Goal: Transaction & Acquisition: Purchase product/service

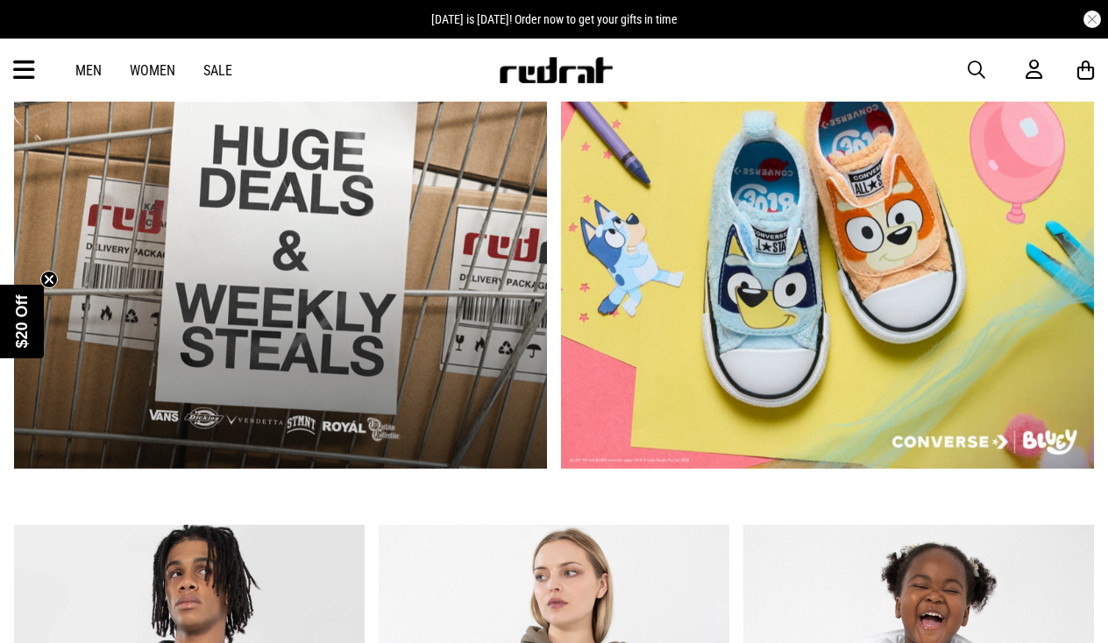
click at [23, 68] on icon at bounding box center [24, 70] width 22 height 29
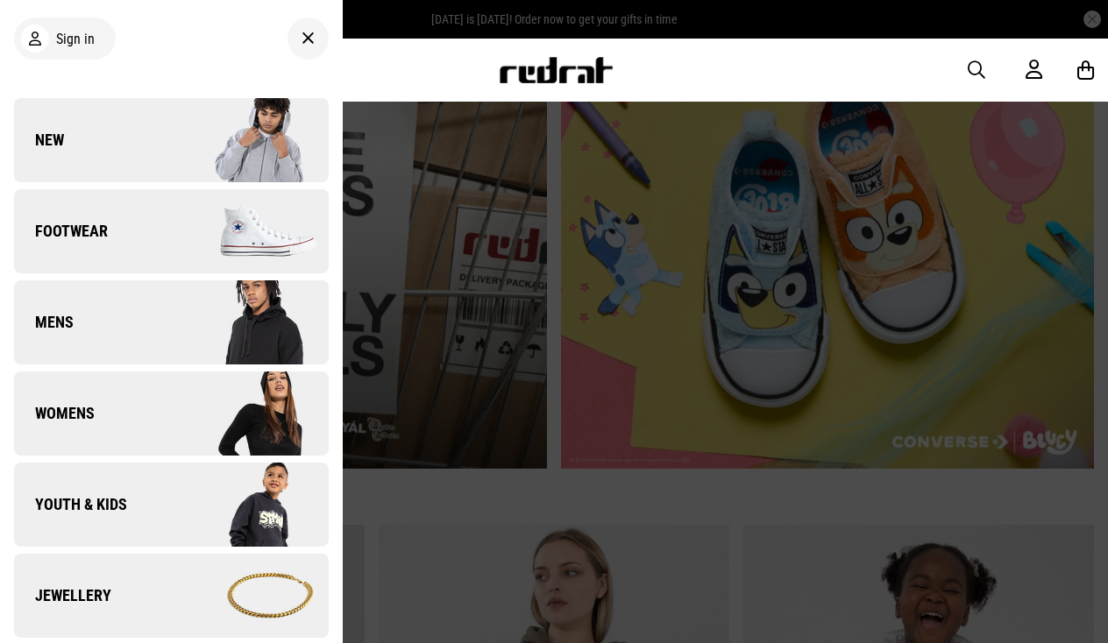
click at [297, 44] on div at bounding box center [308, 39] width 41 height 42
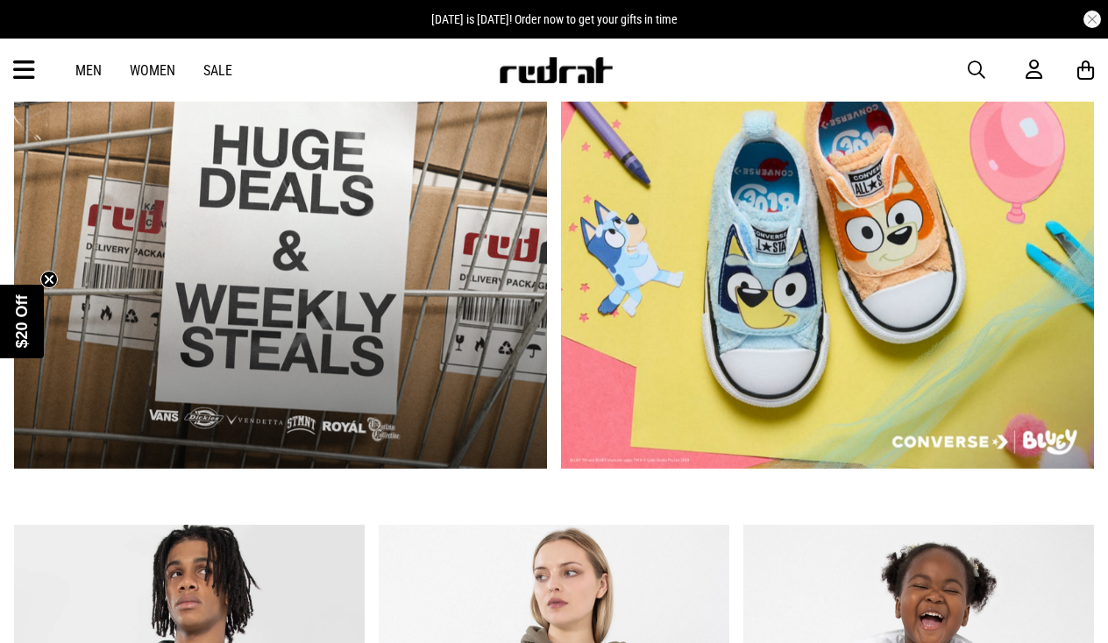
click at [983, 81] on div "Men Women Sale Sign in New Back Footwear Back Footwear Mens Back Mens Womens Ba…" at bounding box center [554, 70] width 1108 height 63
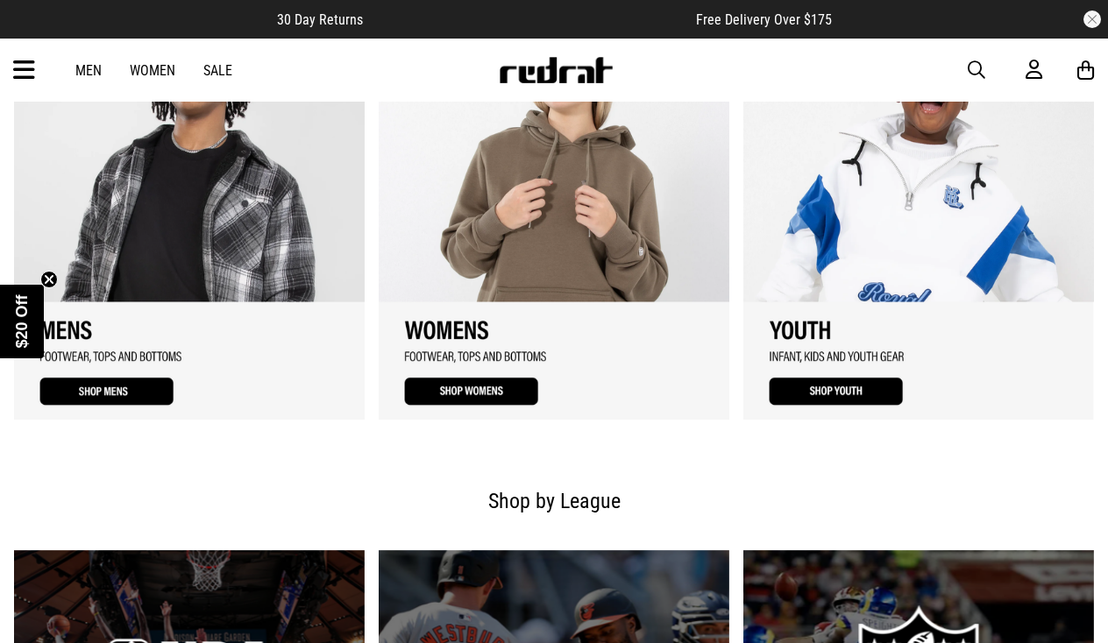
scroll to position [1067, 0]
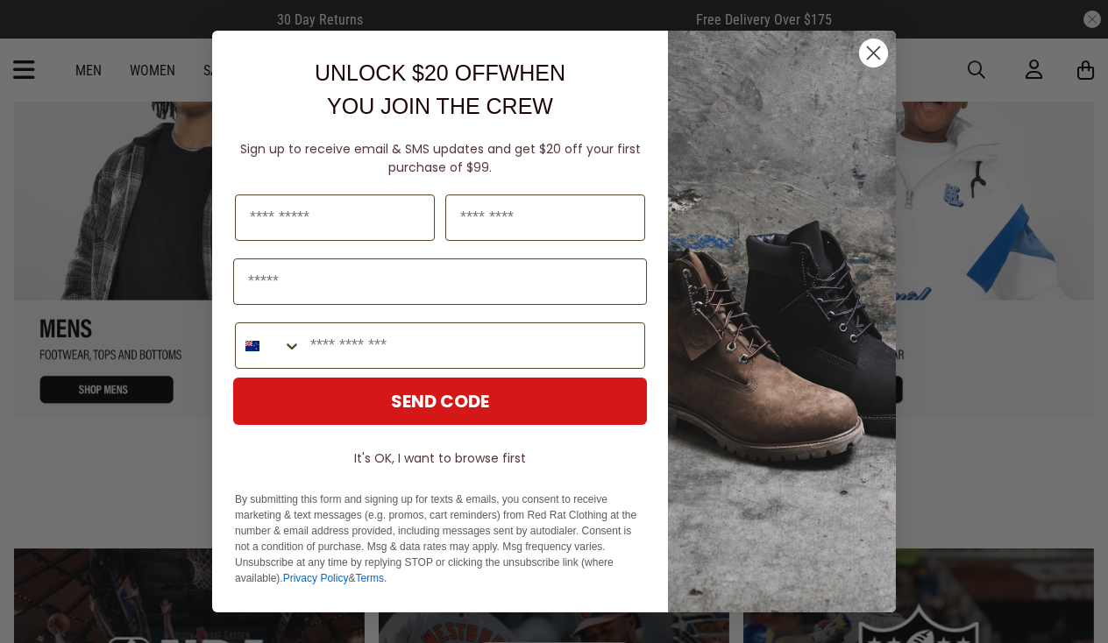
click at [864, 59] on circle "Close dialog" at bounding box center [873, 53] width 29 height 29
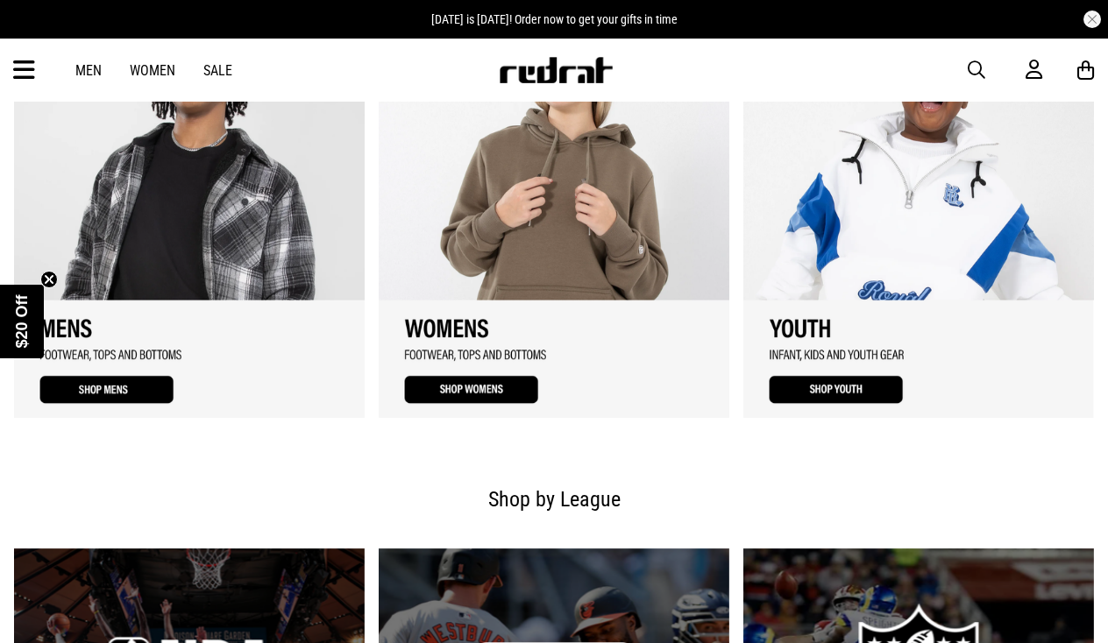
click at [978, 68] on span "button" at bounding box center [977, 70] width 18 height 21
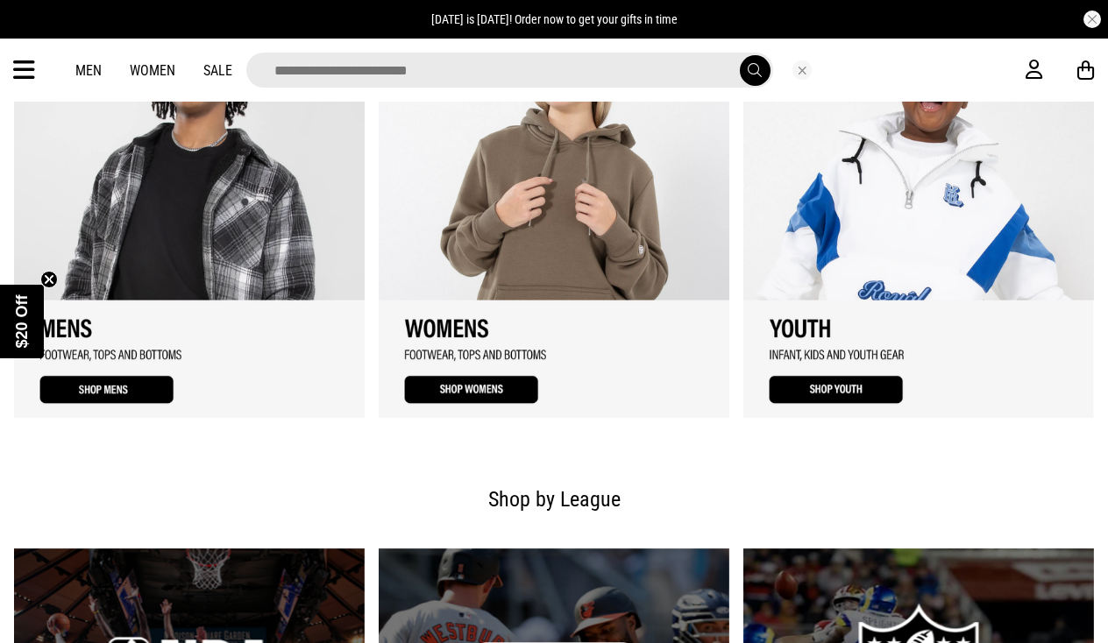
click at [563, 68] on input "search" at bounding box center [509, 70] width 527 height 35
type input "*****"
click at [754, 70] on button "submit" at bounding box center [755, 70] width 31 height 31
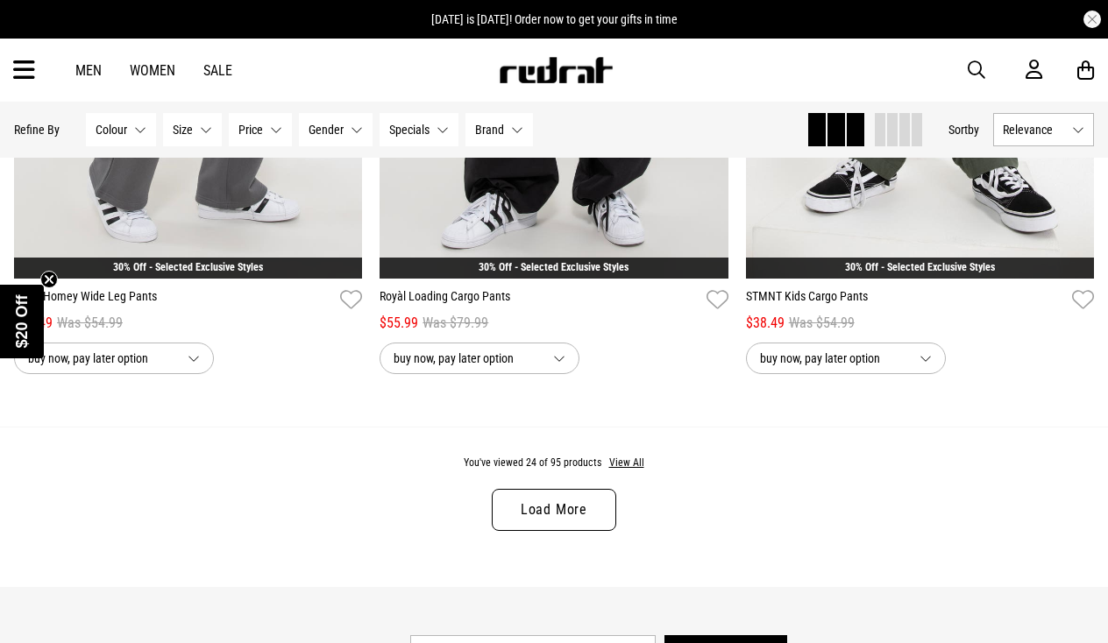
scroll to position [4825, 0]
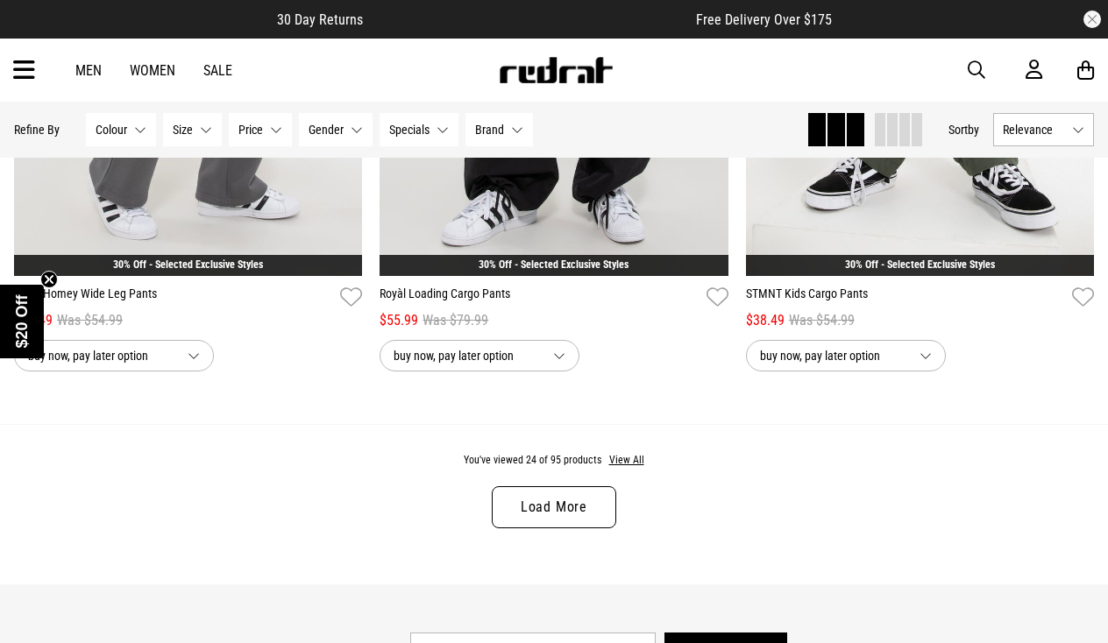
click at [574, 512] on link "Load More" at bounding box center [554, 508] width 124 height 42
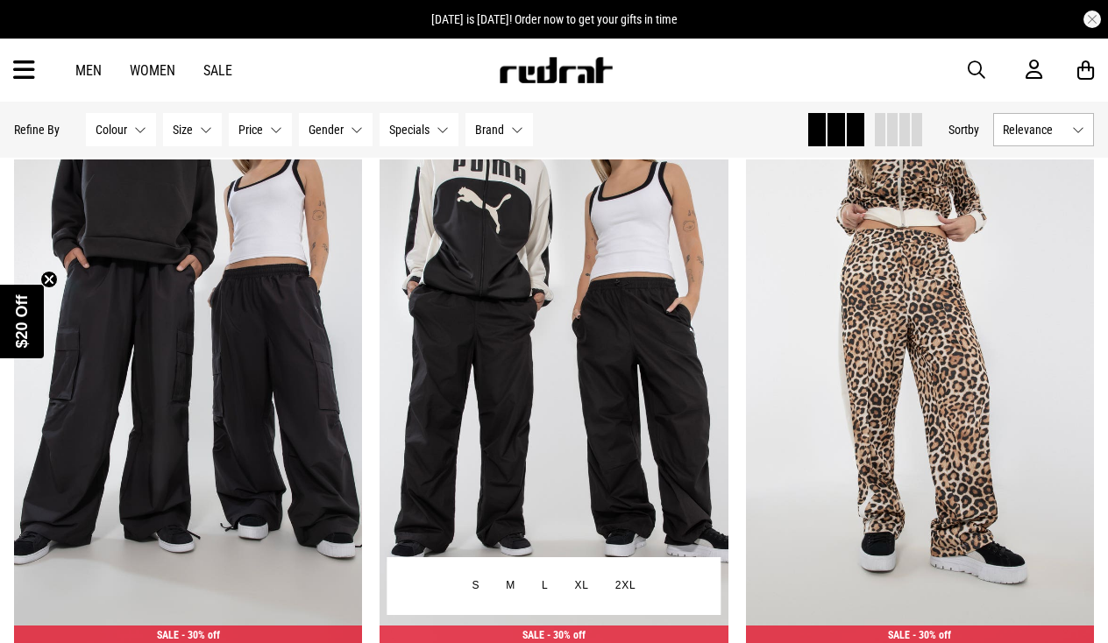
scroll to position [5702, 0]
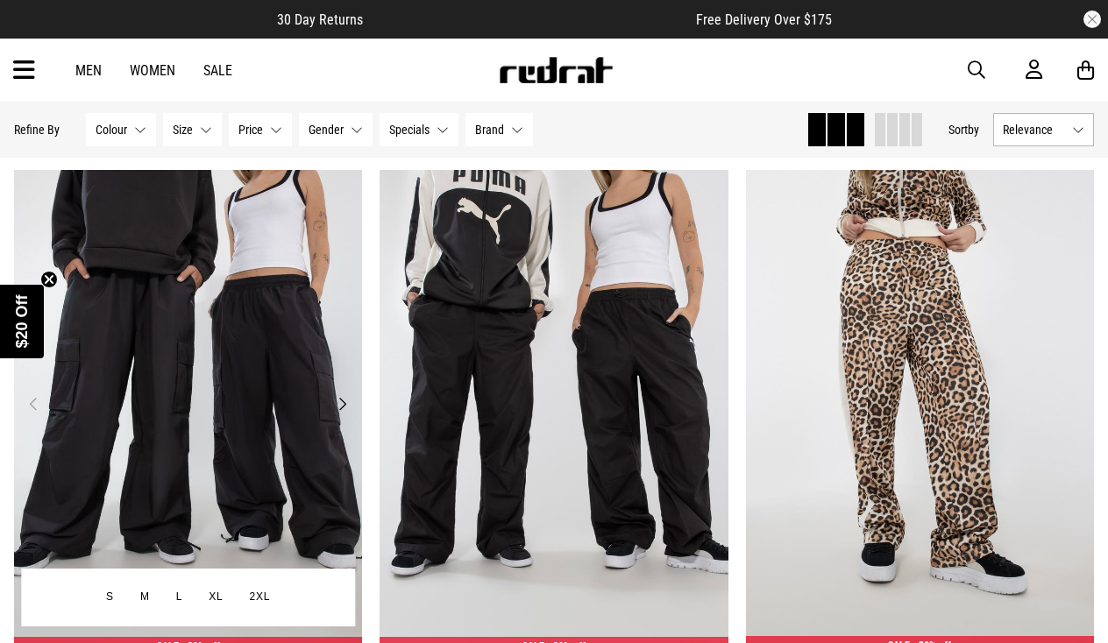
click at [337, 402] on button "Next" at bounding box center [342, 404] width 22 height 21
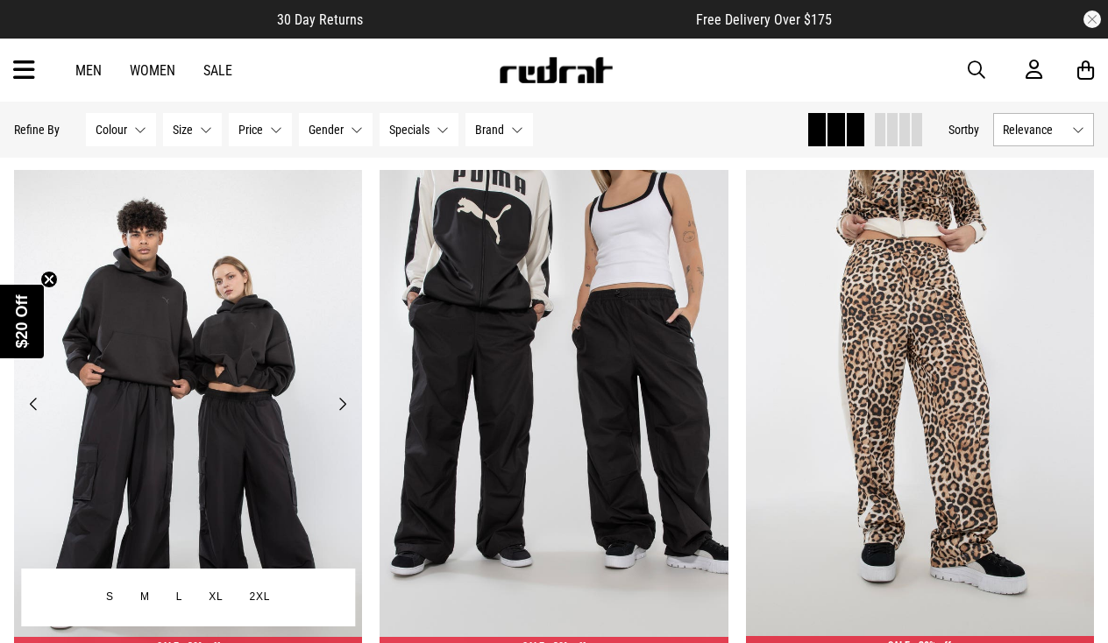
click at [337, 402] on button "Next" at bounding box center [342, 404] width 22 height 21
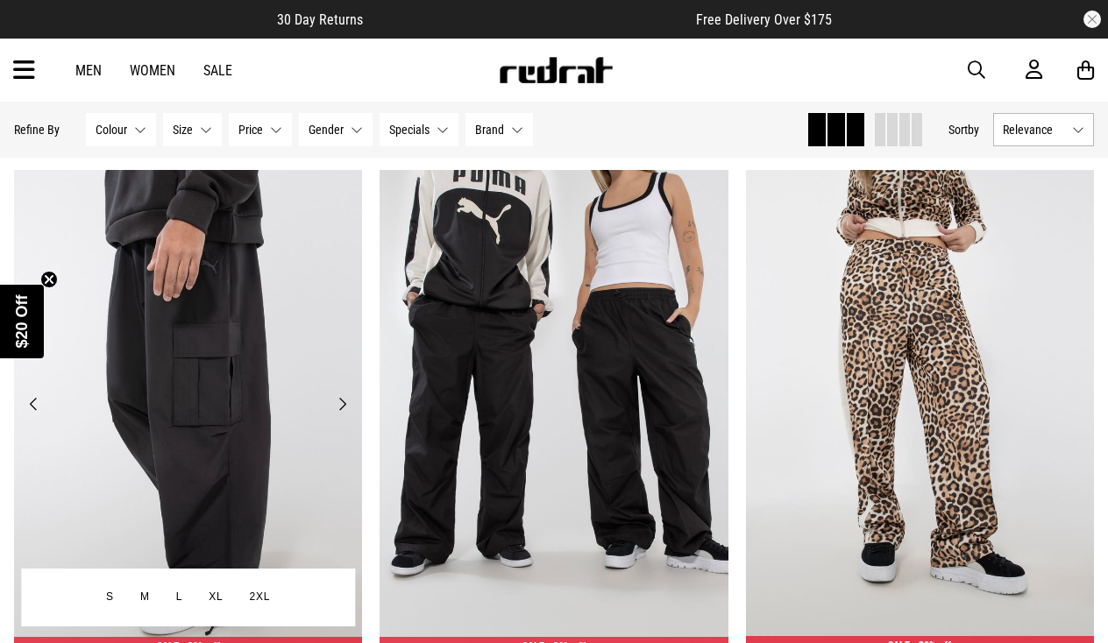
click at [337, 402] on button "Next" at bounding box center [342, 404] width 22 height 21
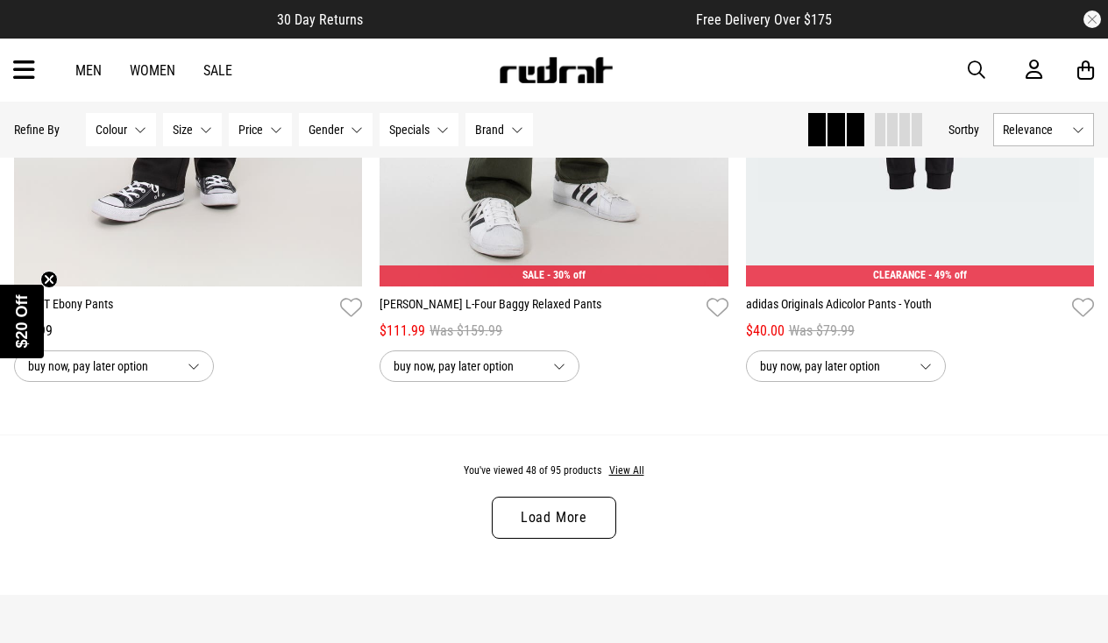
scroll to position [9871, 0]
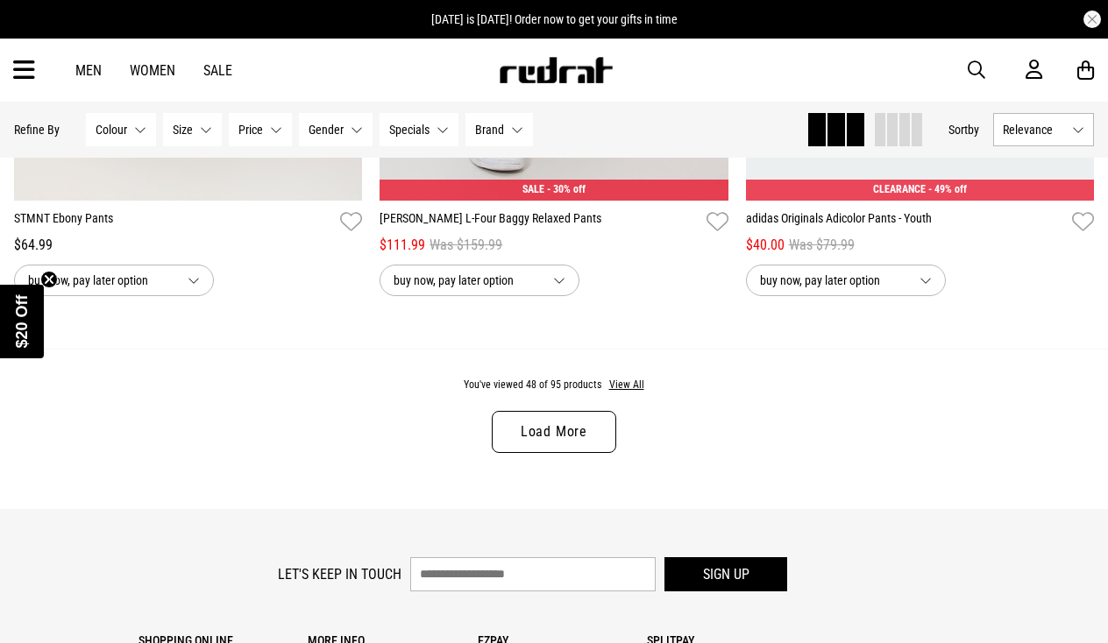
click at [579, 432] on link "Load More" at bounding box center [554, 432] width 124 height 42
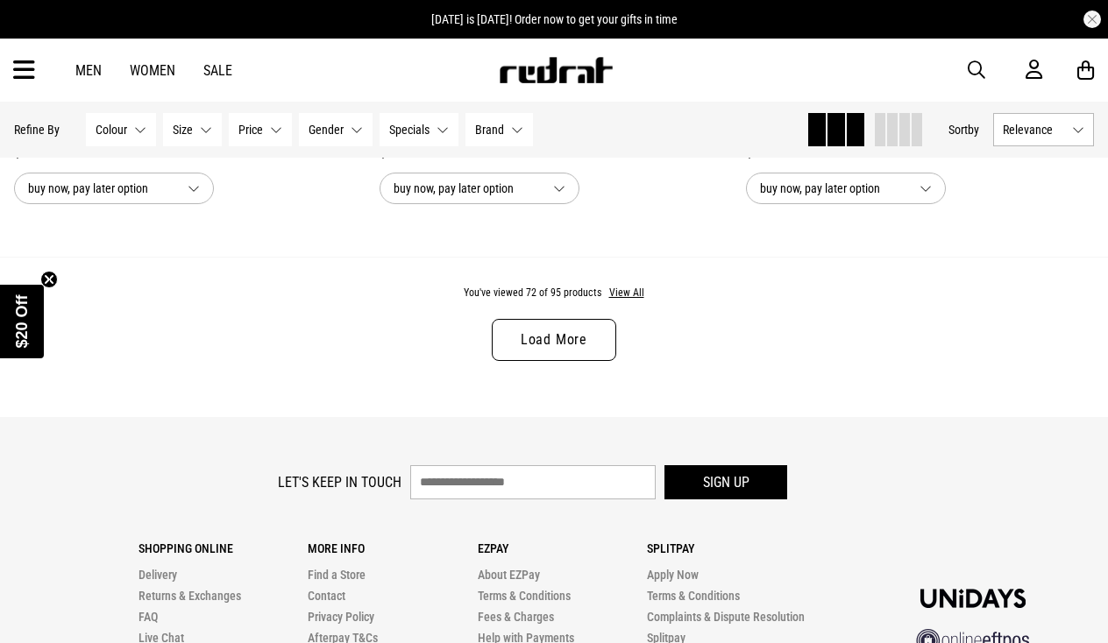
scroll to position [14900, 0]
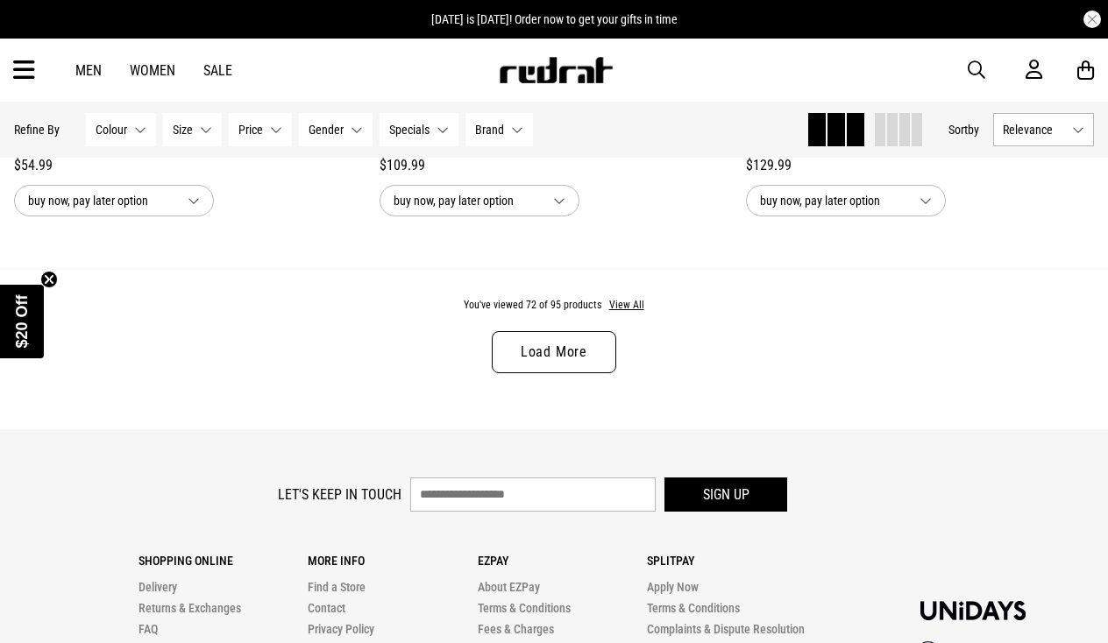
click at [564, 357] on link "Load More" at bounding box center [554, 352] width 124 height 42
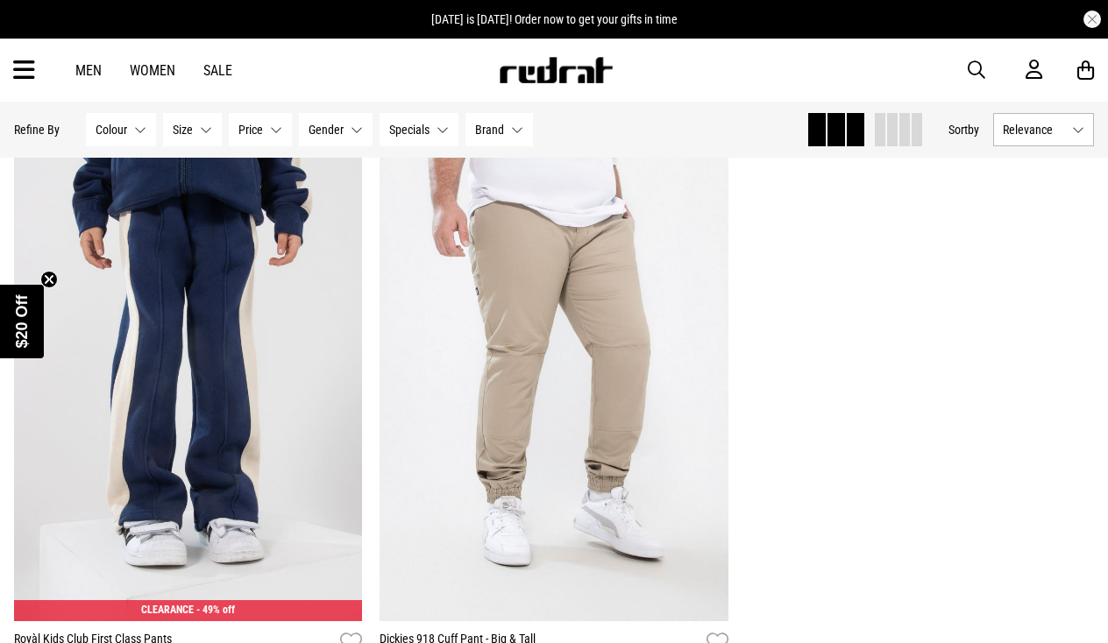
scroll to position [19351, 0]
